Goal: Task Accomplishment & Management: Complete application form

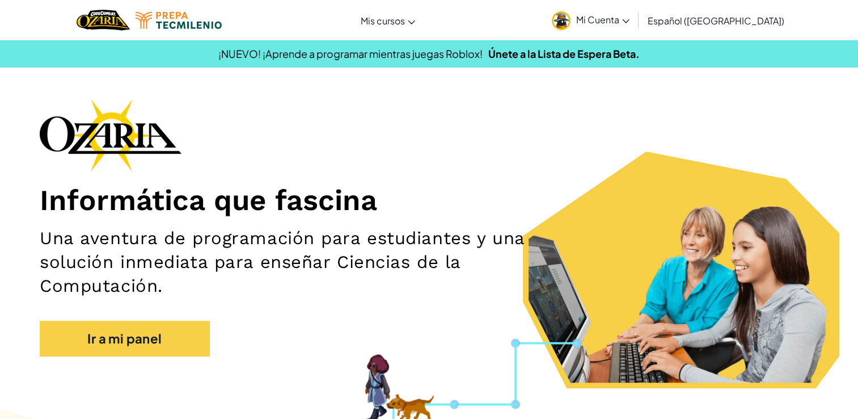
scroll to position [118, 0]
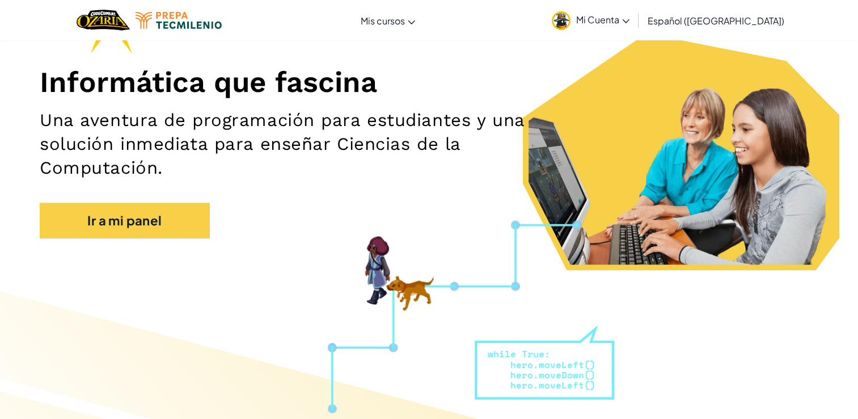
click at [172, 258] on section "Informática que fascina Una aventura de programación para estudiantes y una sol…" at bounding box center [429, 125] width 858 height 289
click at [175, 241] on div "Informática que fascina Una aventura de programación para estudiantes y una sol…" at bounding box center [429, 115] width 779 height 269
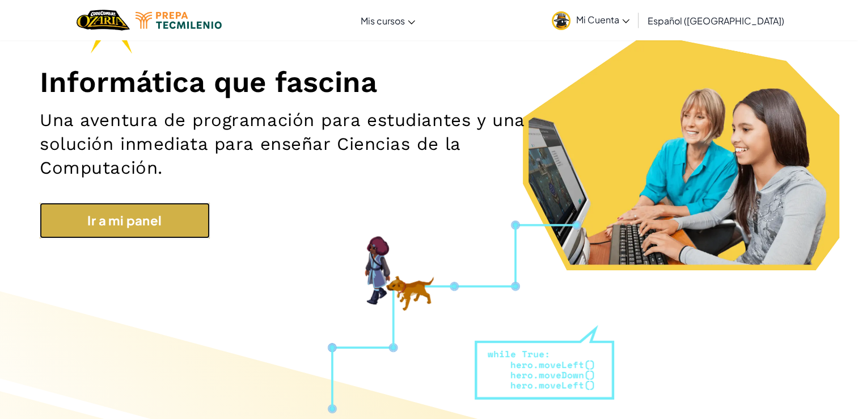
click at [172, 237] on link "Ir a mi panel" at bounding box center [125, 221] width 170 height 36
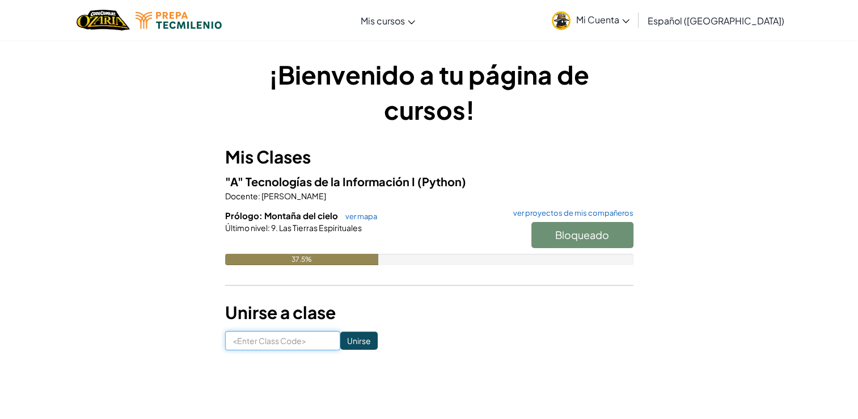
click at [294, 343] on input at bounding box center [282, 340] width 115 height 19
